Goal: Task Accomplishment & Management: Manage account settings

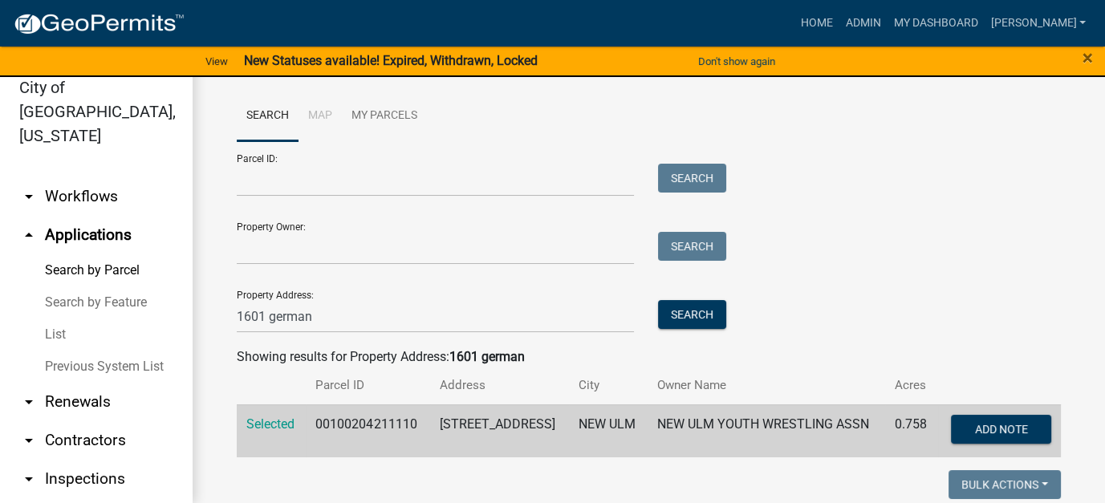
scroll to position [160, 0]
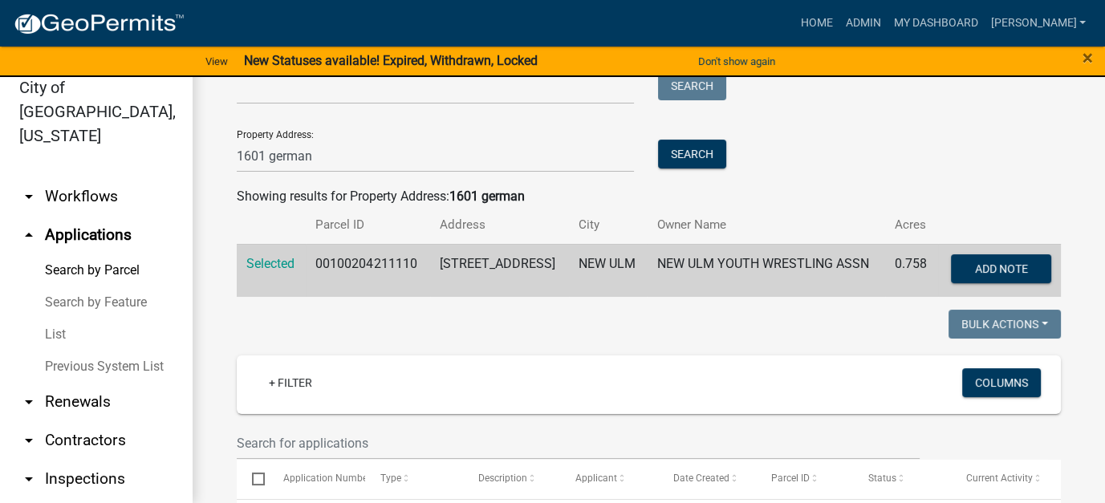
click at [58, 319] on link "List" at bounding box center [96, 335] width 193 height 32
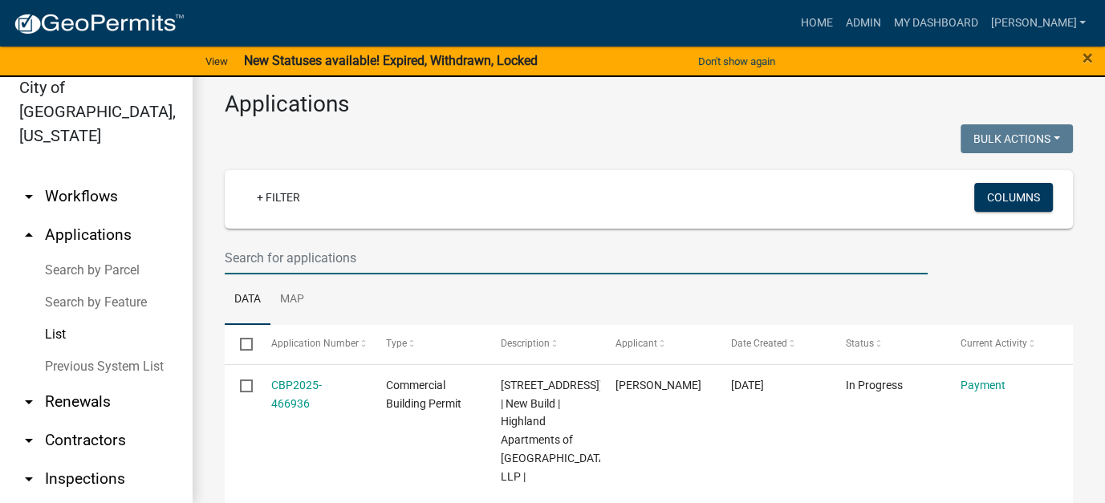
click at [277, 254] on input "text" at bounding box center [576, 258] width 703 height 33
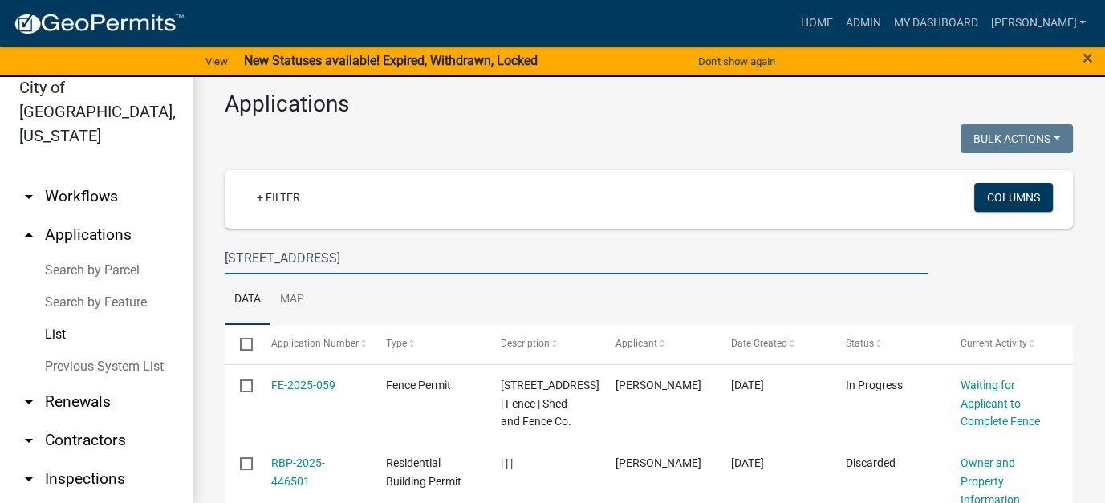
type input "[STREET_ADDRESS]"
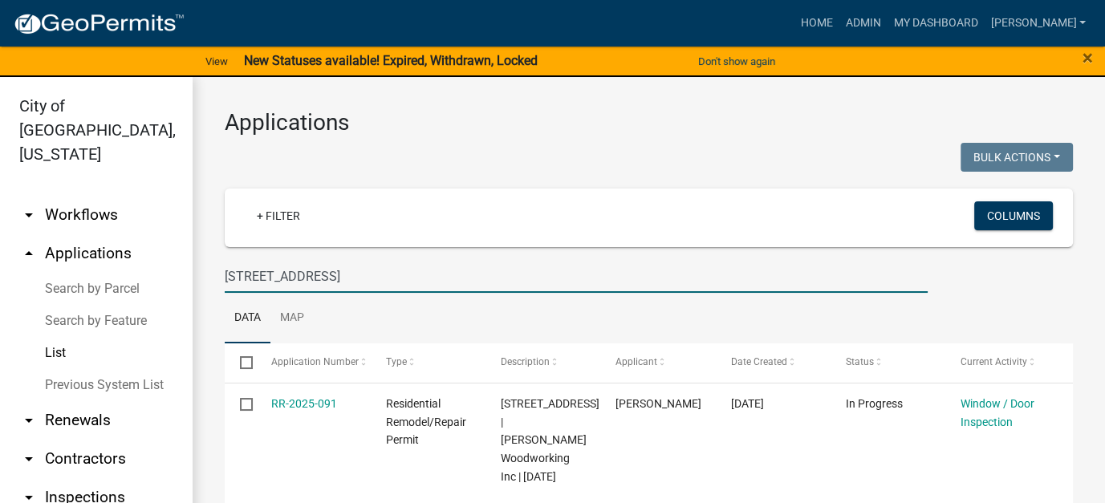
scroll to position [34, 0]
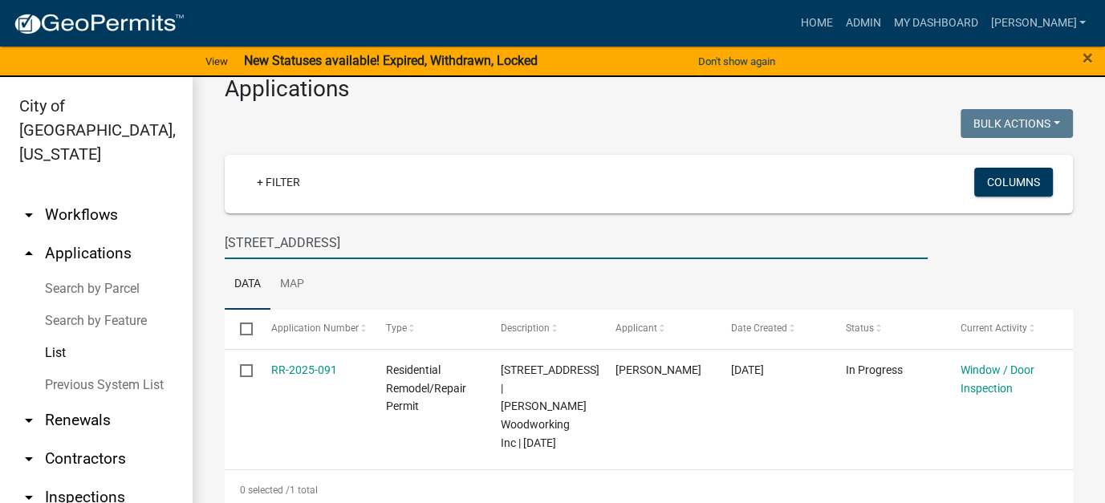
click at [99, 196] on link "arrow_drop_down Workflows" at bounding box center [96, 215] width 193 height 39
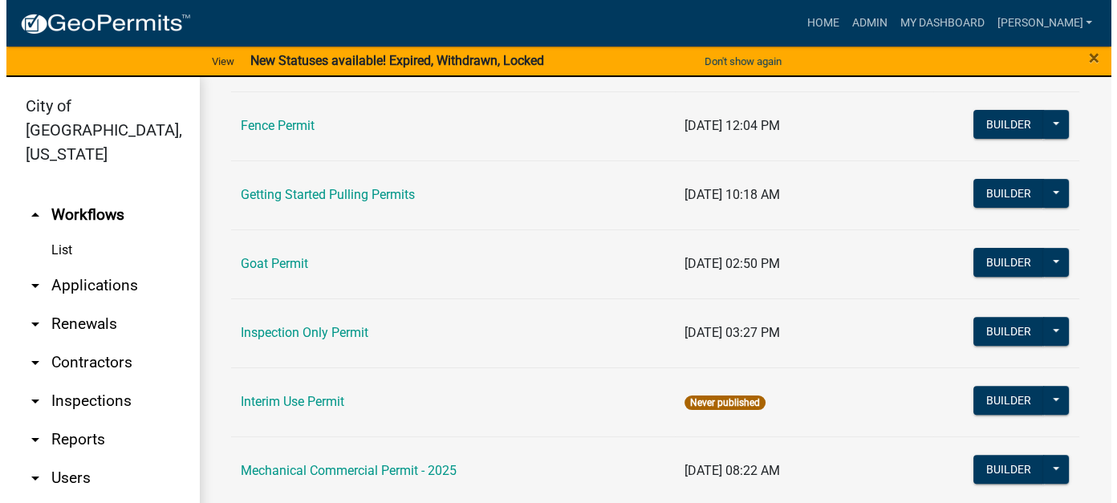
scroll to position [722, 0]
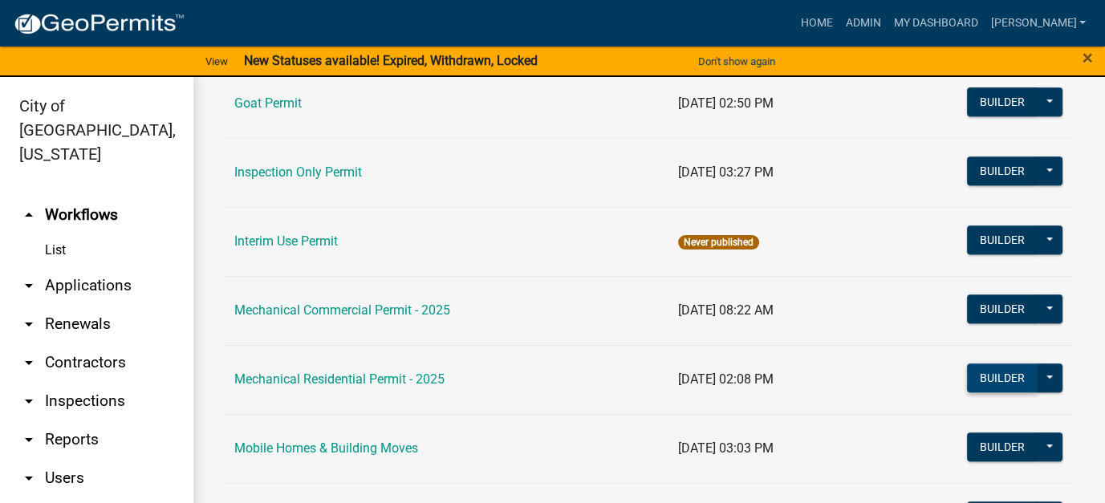
click at [1001, 372] on button "Builder" at bounding box center [1002, 377] width 71 height 29
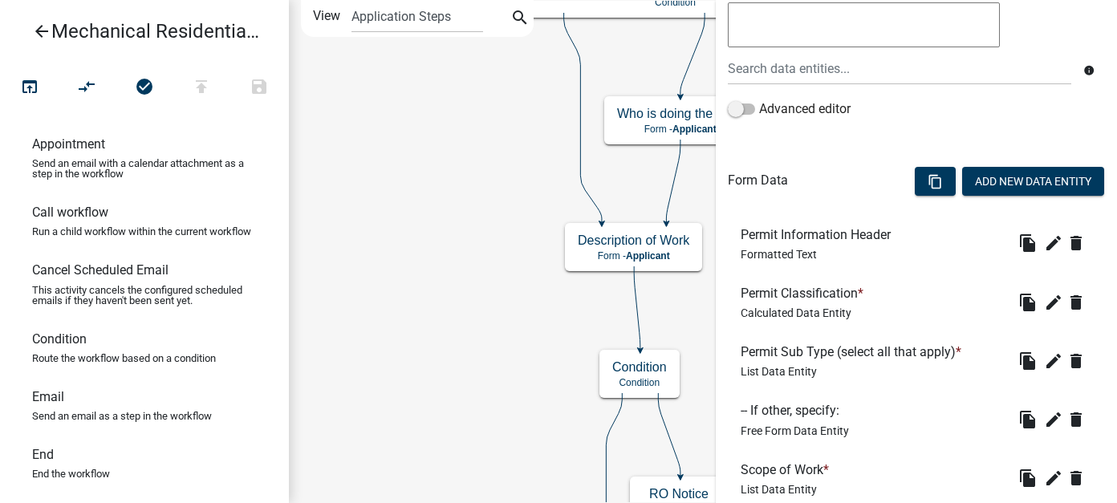
scroll to position [647, 0]
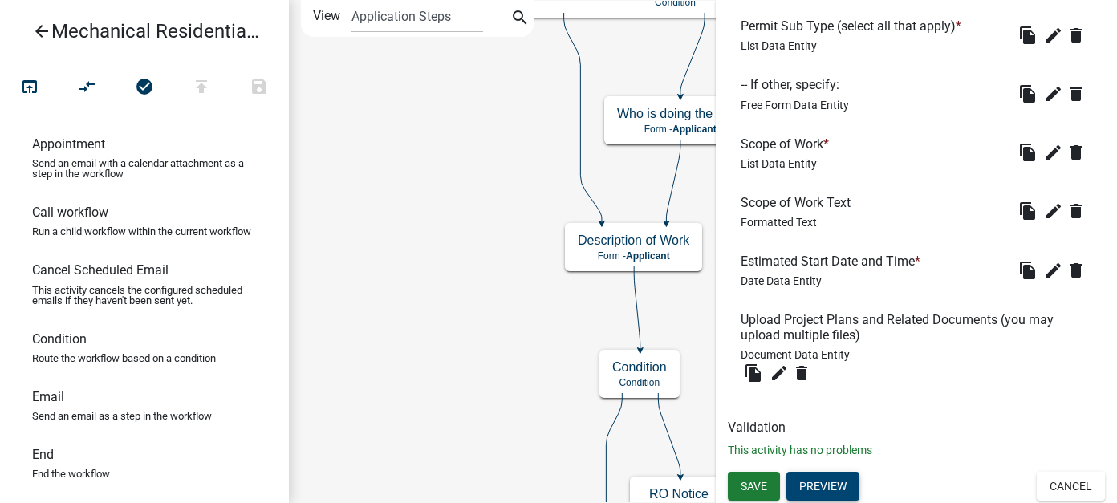
click at [830, 493] on button "Preview" at bounding box center [822, 486] width 73 height 29
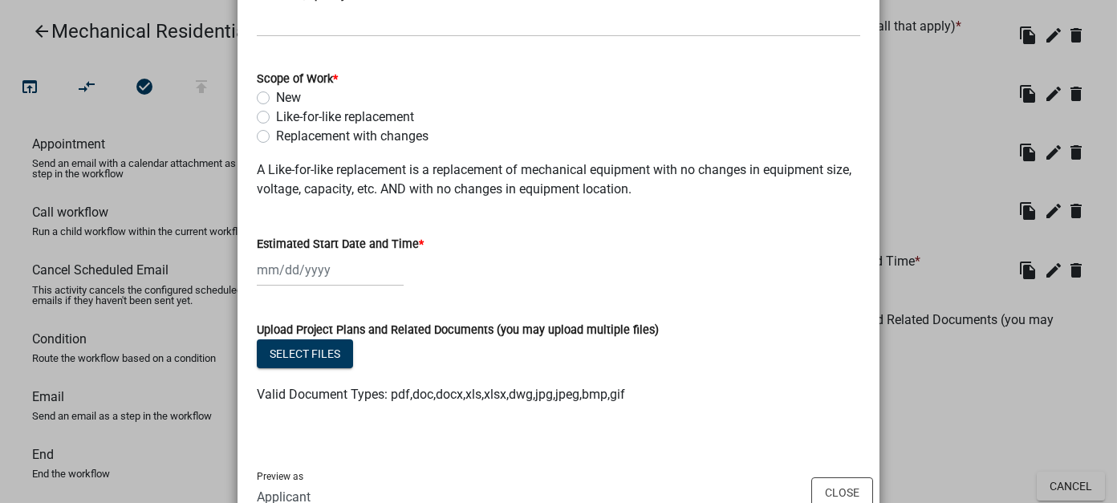
scroll to position [635, 0]
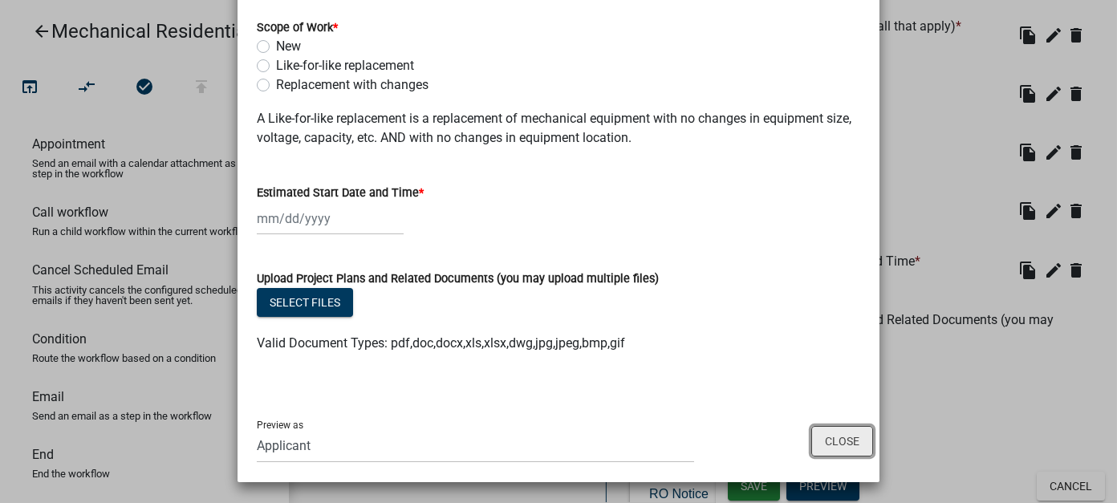
click at [828, 435] on button "Close" at bounding box center [842, 441] width 62 height 30
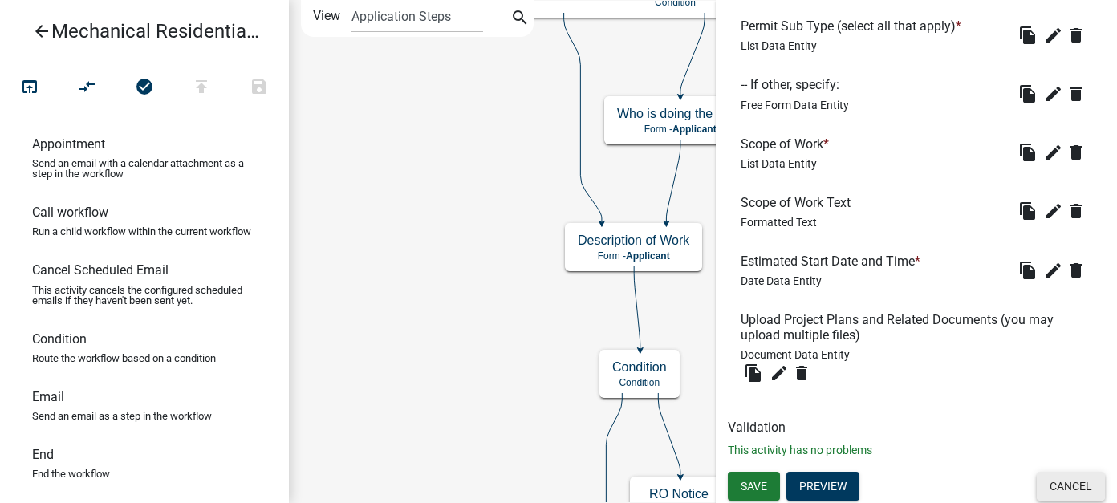
click at [1047, 477] on button "Cancel" at bounding box center [1071, 486] width 68 height 29
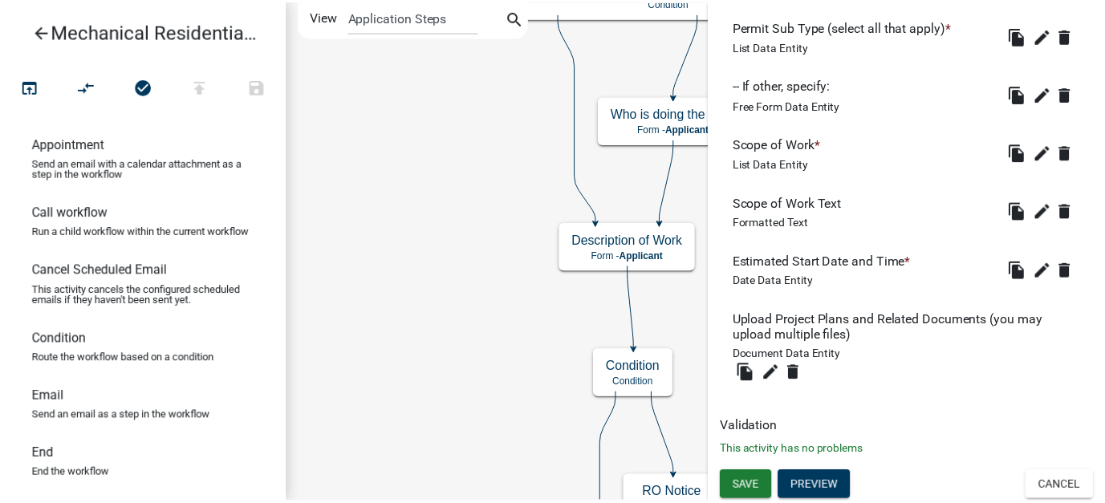
scroll to position [0, 0]
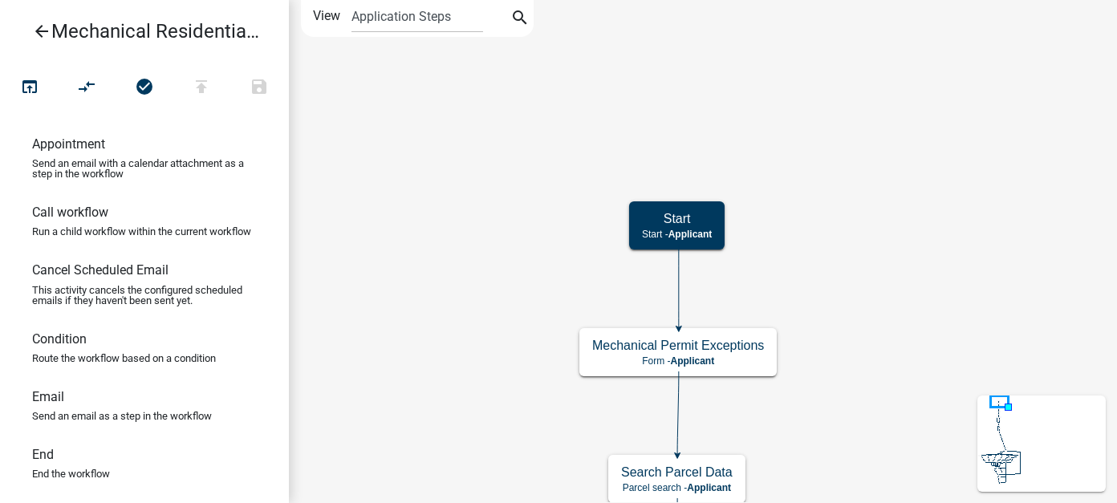
click at [48, 29] on icon "arrow_back" at bounding box center [41, 33] width 19 height 22
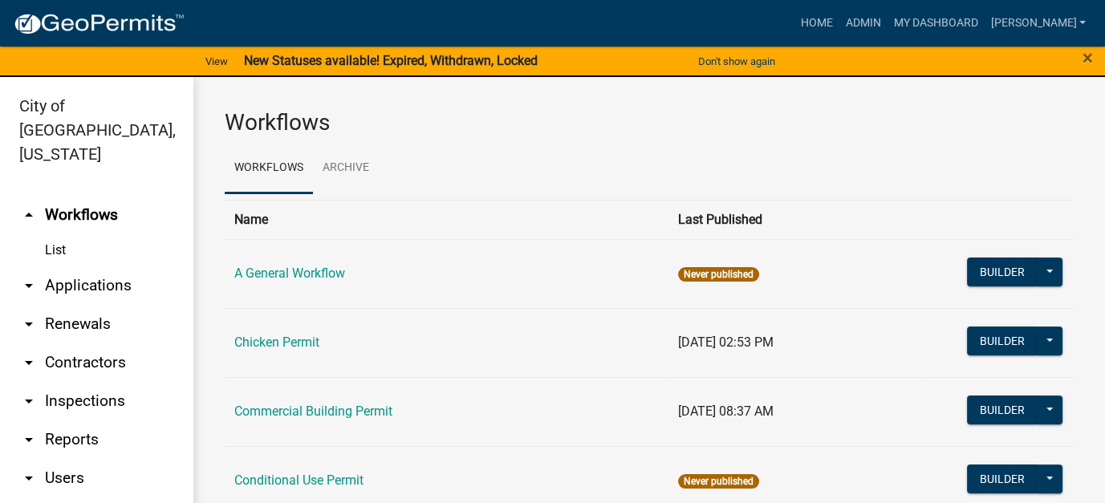
click at [83, 266] on link "arrow_drop_down Applications" at bounding box center [96, 285] width 193 height 39
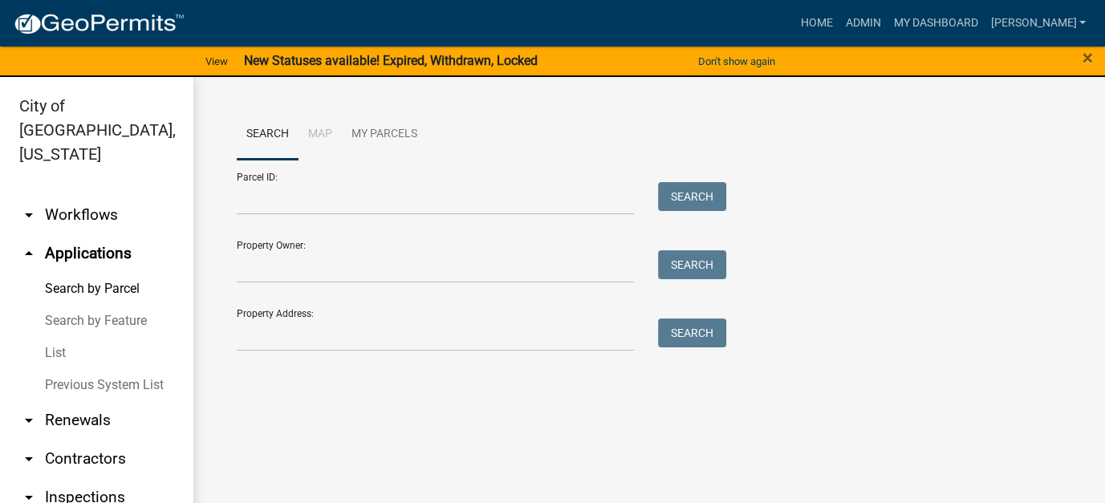
click at [59, 337] on link "List" at bounding box center [96, 353] width 193 height 32
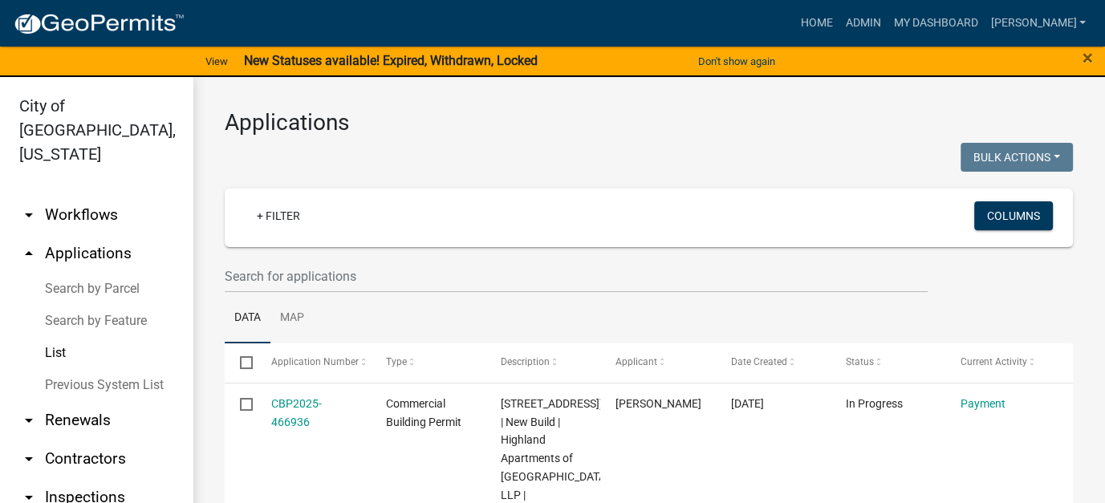
scroll to position [129, 0]
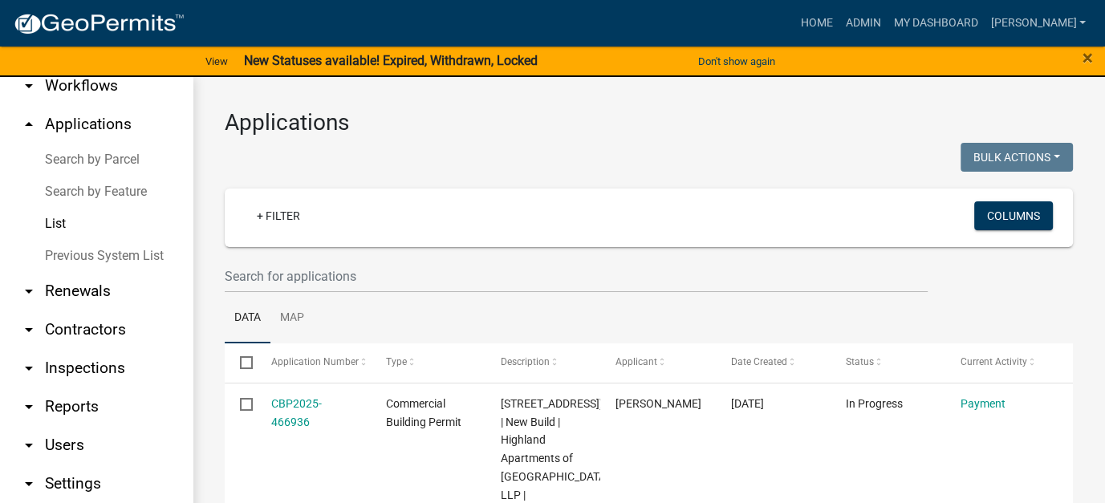
click at [85, 388] on link "arrow_drop_down Reports" at bounding box center [96, 407] width 193 height 39
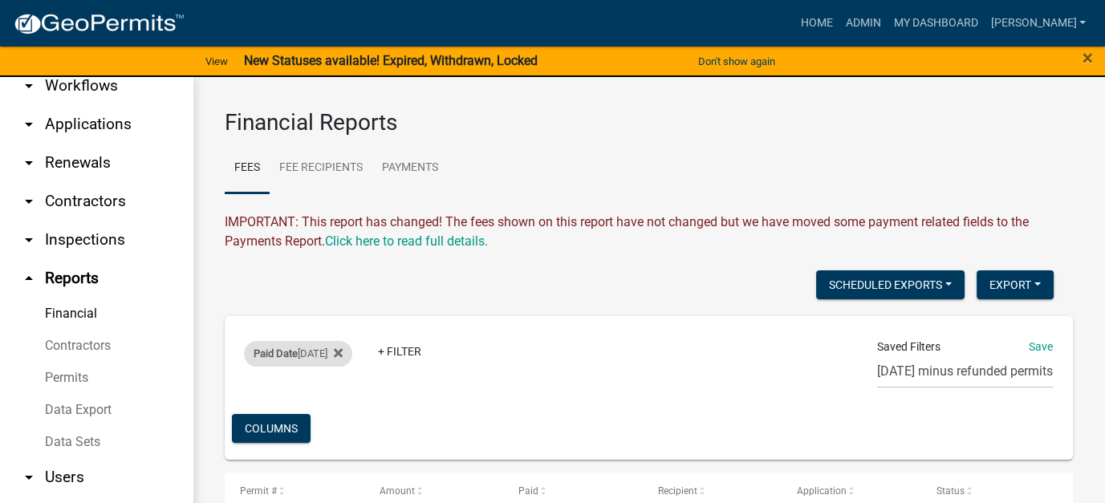
click at [282, 356] on span "Paid Date" at bounding box center [276, 353] width 44 height 12
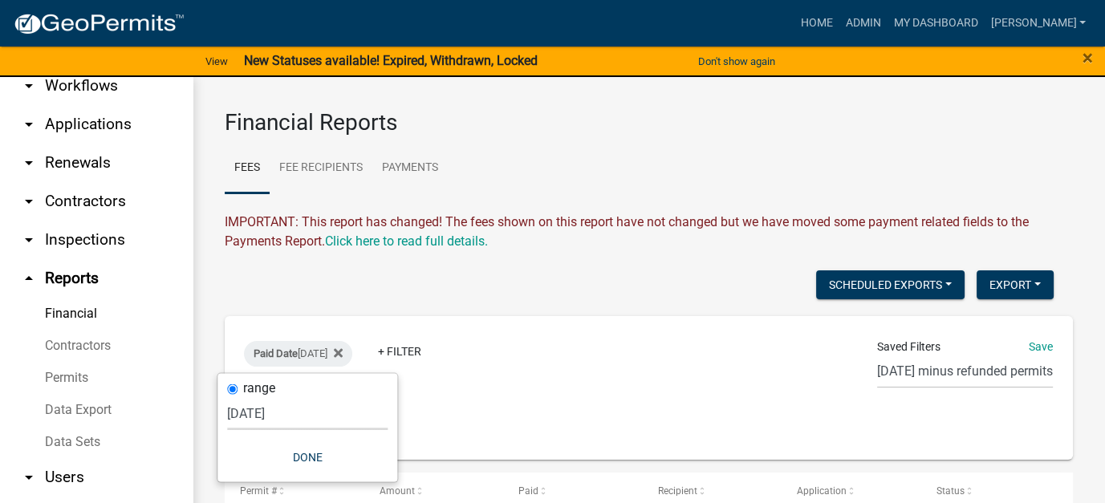
click at [275, 413] on select "[DATE] [DATE] Current Week Previous Week Current Month Last Month Current Calen…" at bounding box center [307, 412] width 160 height 33
select select "this_1_days"
click at [227, 396] on select "[DATE] [DATE] Current Week Previous Week Current Month Last Month Current Calen…" at bounding box center [307, 412] width 160 height 33
click at [310, 460] on button "Done" at bounding box center [298, 456] width 160 height 29
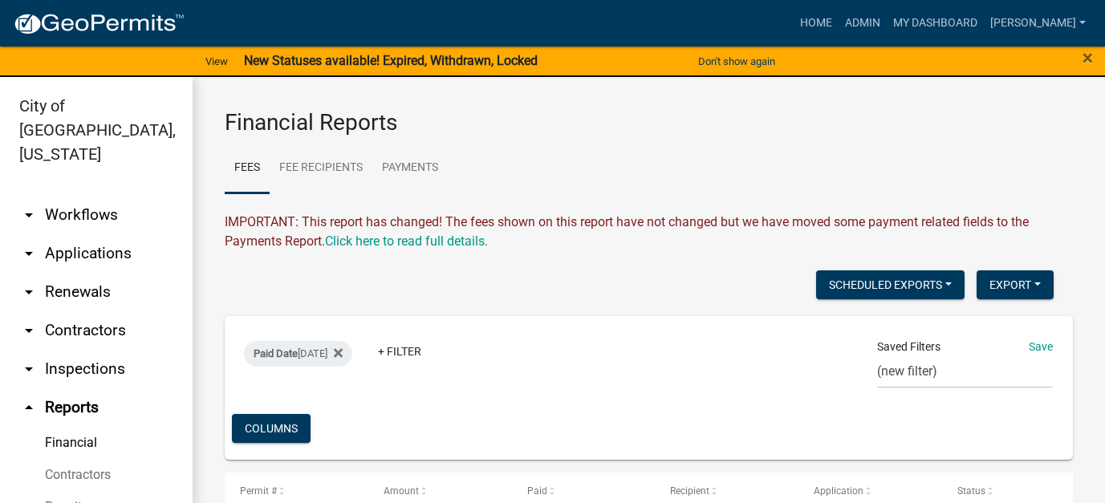
select select "0: null"
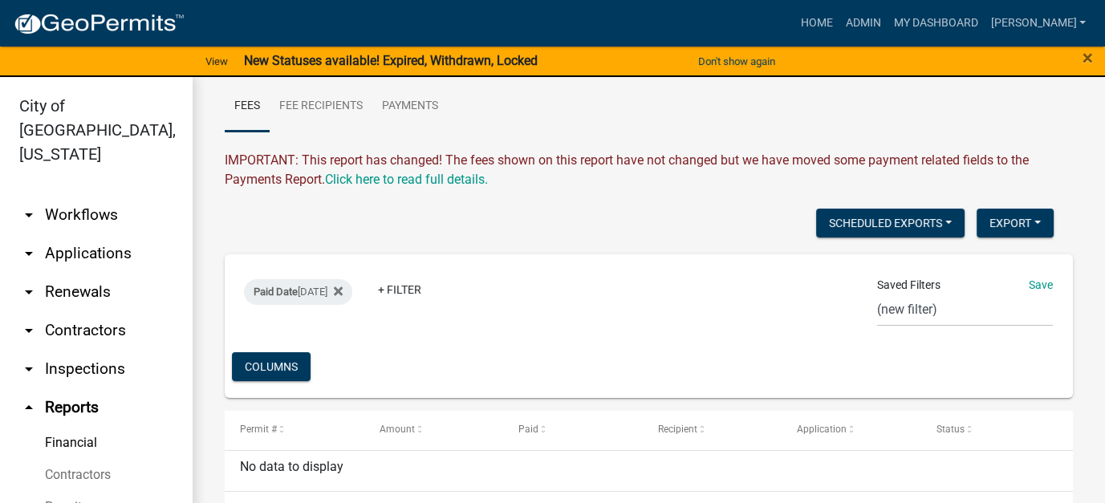
scroll to position [102, 0]
